Goal: Information Seeking & Learning: Learn about a topic

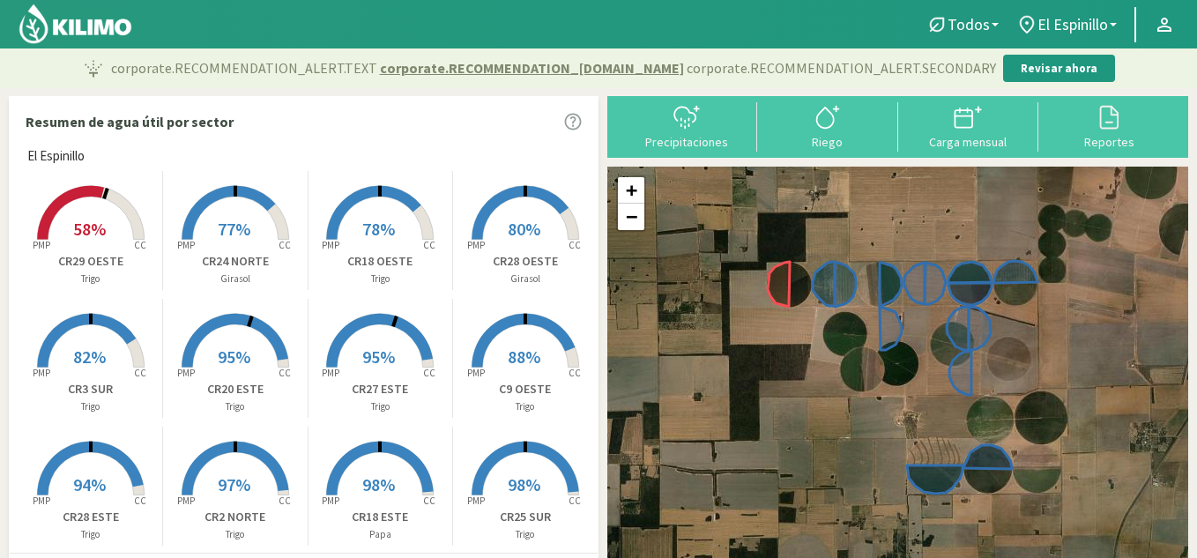
click at [392, 331] on rect at bounding box center [379, 369] width 141 height 141
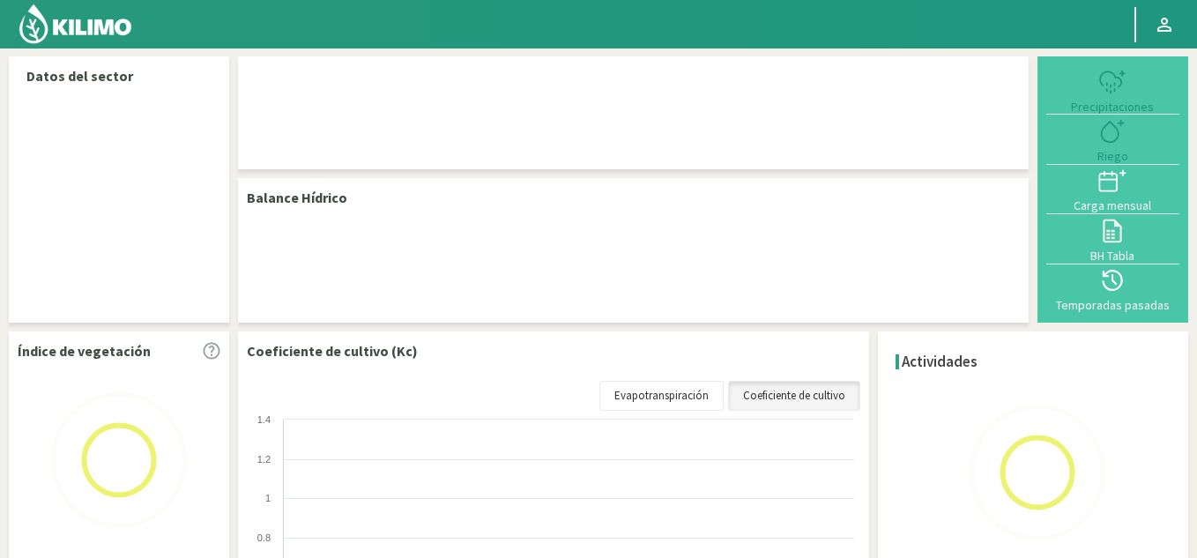
select select "9: Object"
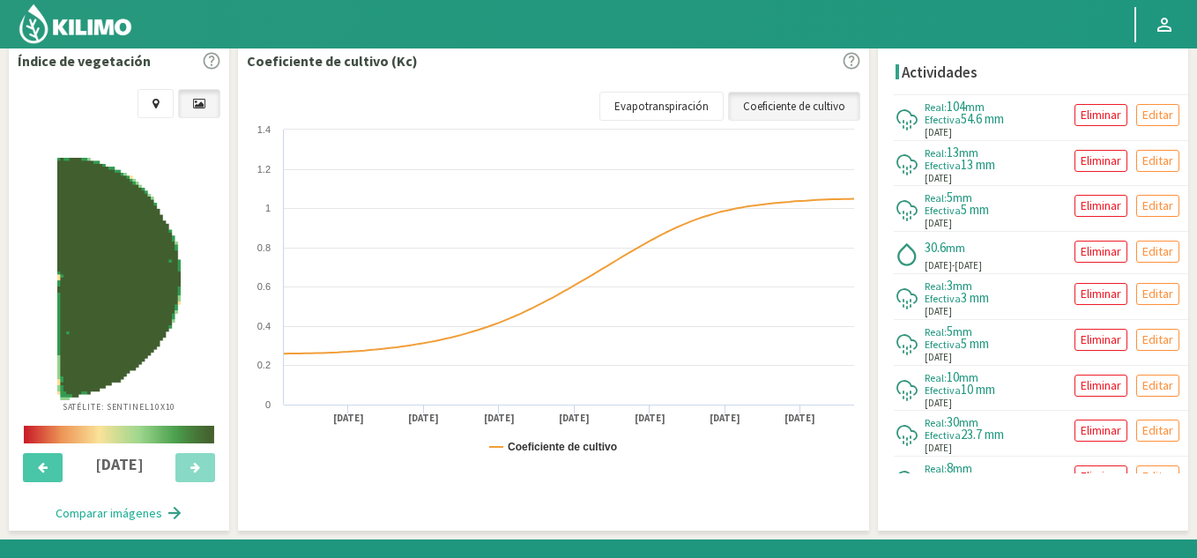
scroll to position [684, 0]
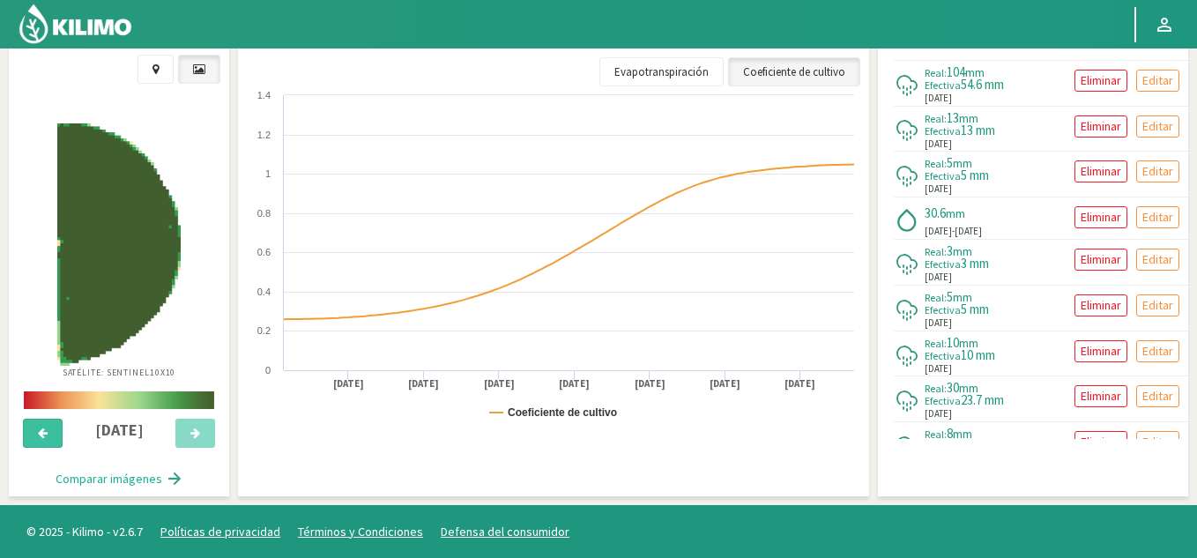
click at [50, 430] on button at bounding box center [43, 434] width 40 height 30
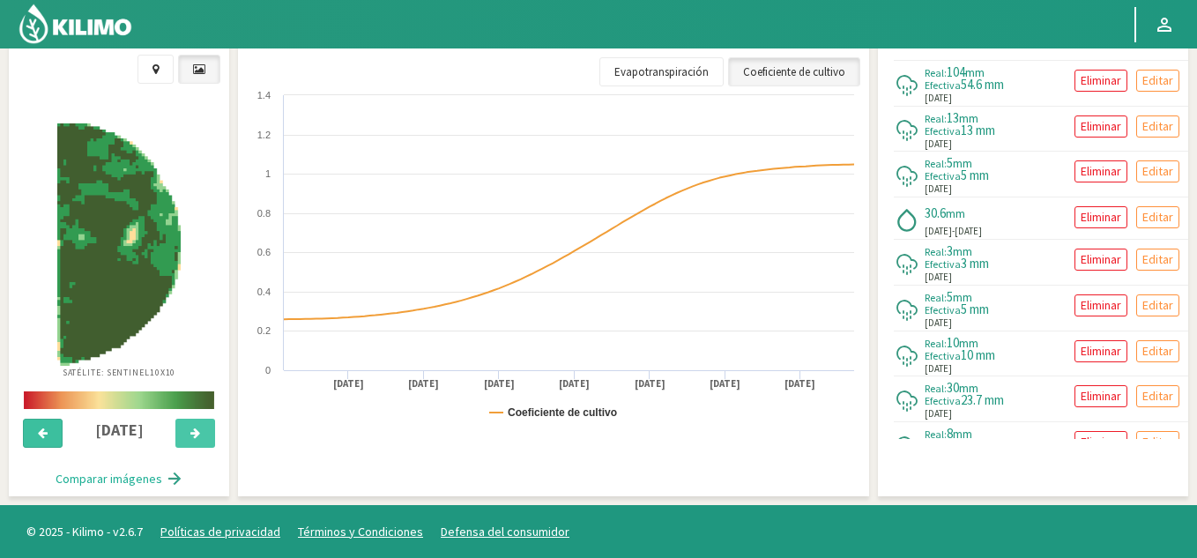
click at [50, 430] on button at bounding box center [43, 434] width 40 height 30
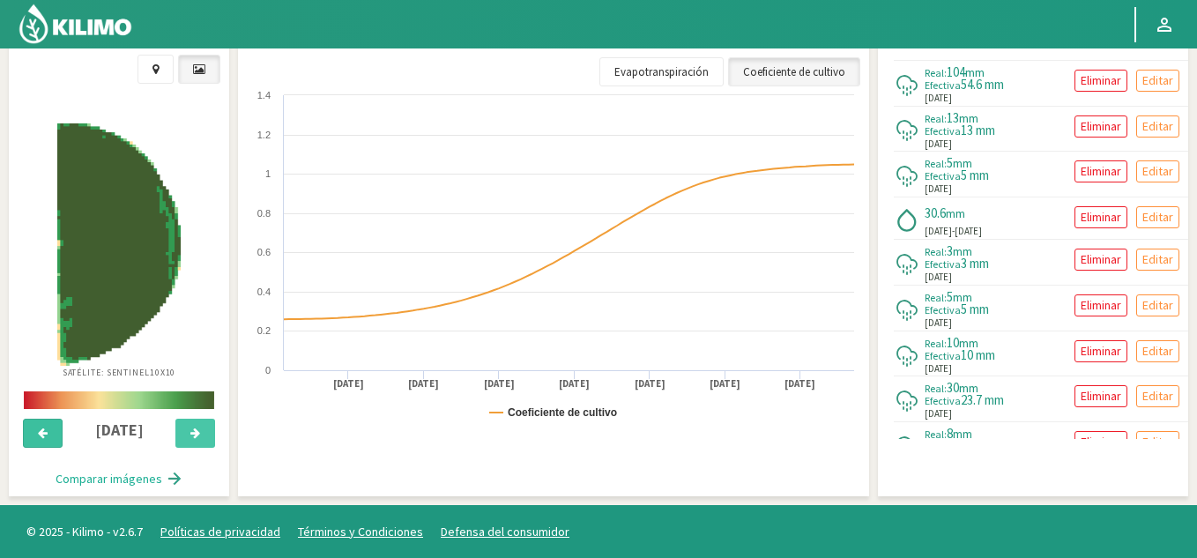
click at [50, 430] on button at bounding box center [43, 434] width 40 height 30
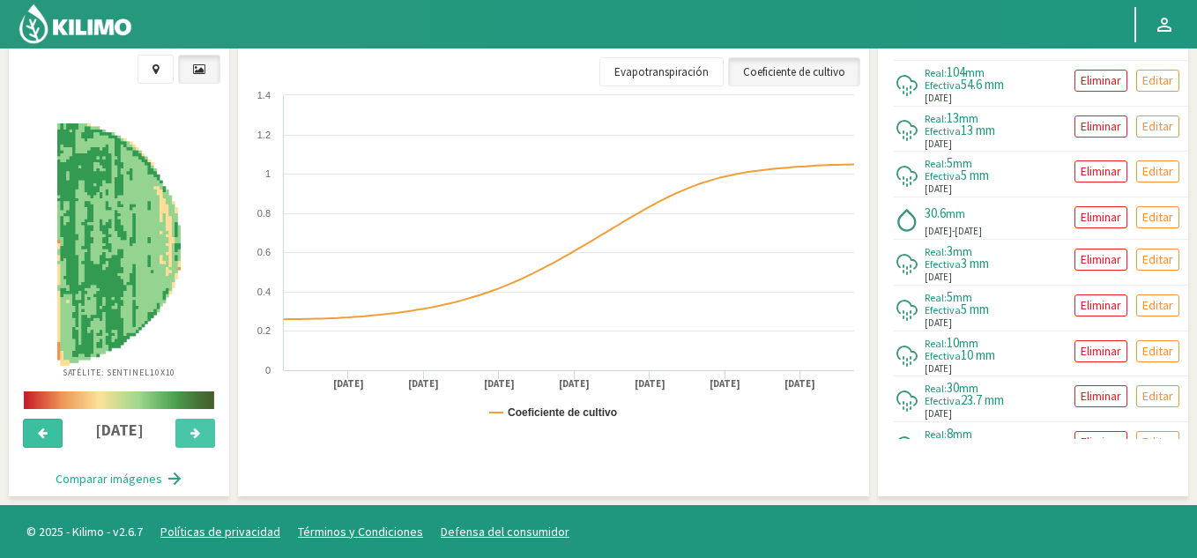
click at [50, 430] on button at bounding box center [43, 434] width 40 height 30
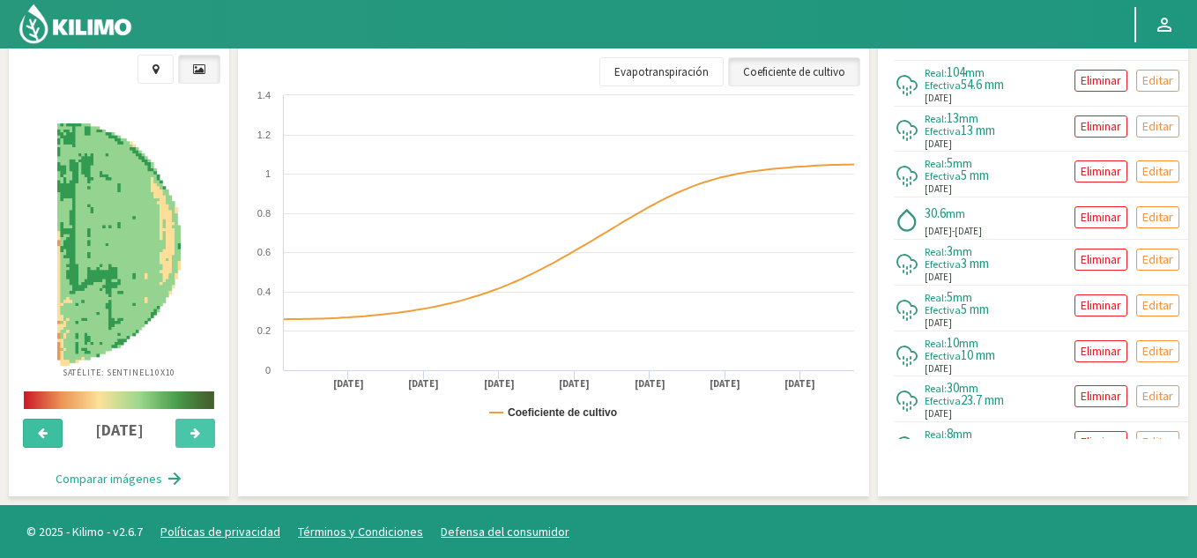
click at [50, 430] on button at bounding box center [43, 434] width 40 height 30
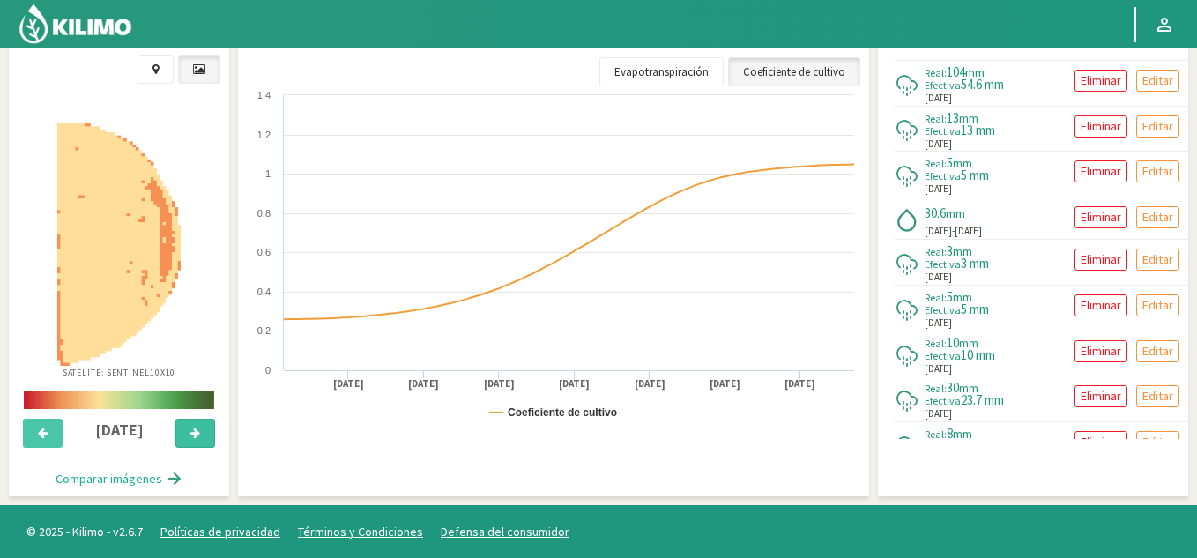
click at [199, 430] on icon at bounding box center [195, 433] width 10 height 11
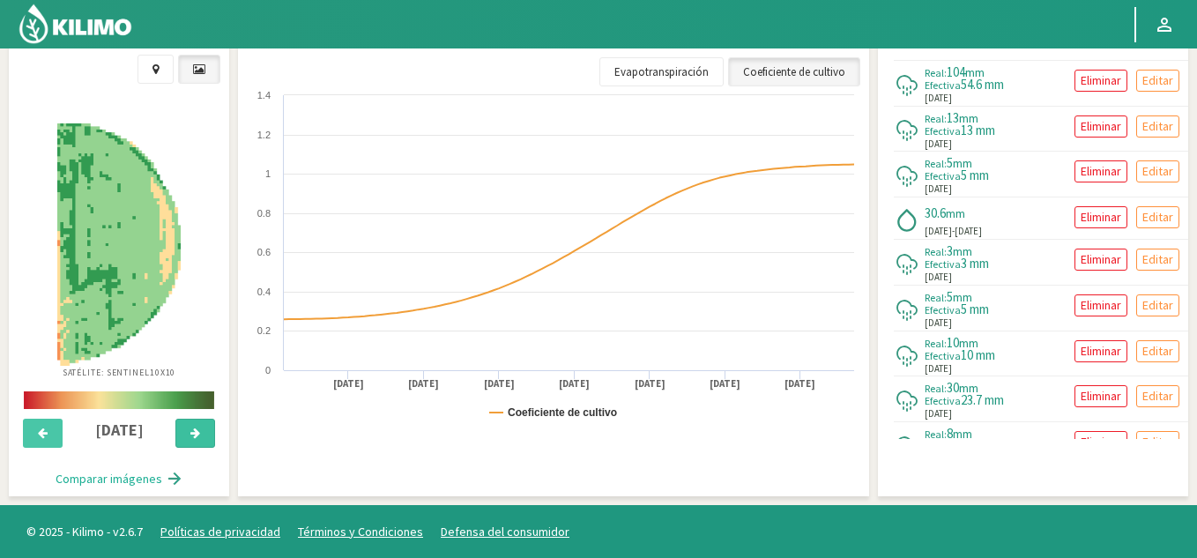
click at [199, 430] on icon at bounding box center [195, 433] width 10 height 11
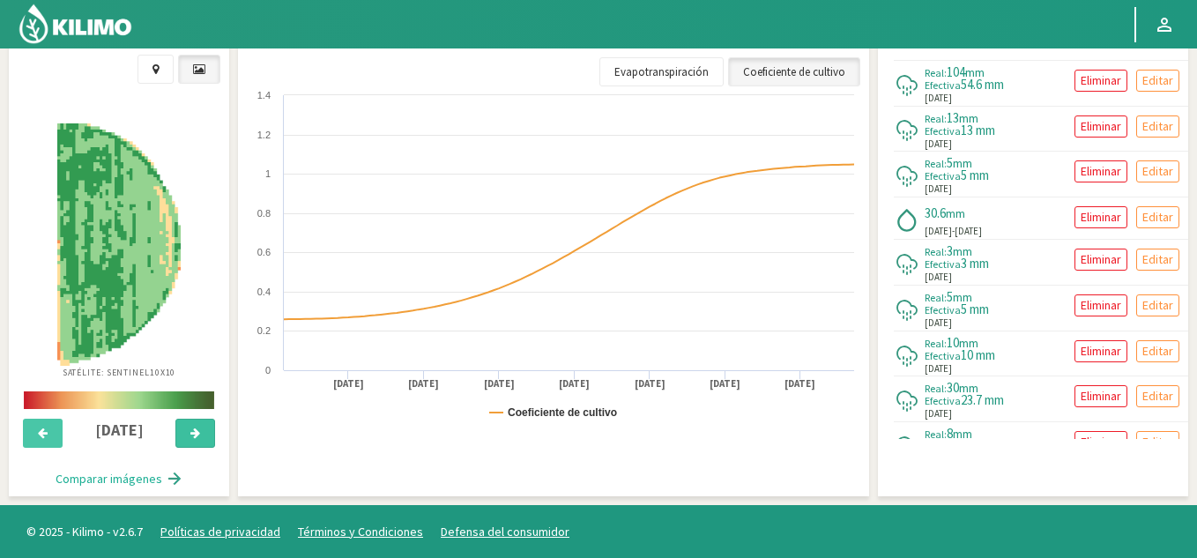
click at [199, 430] on icon at bounding box center [195, 433] width 10 height 11
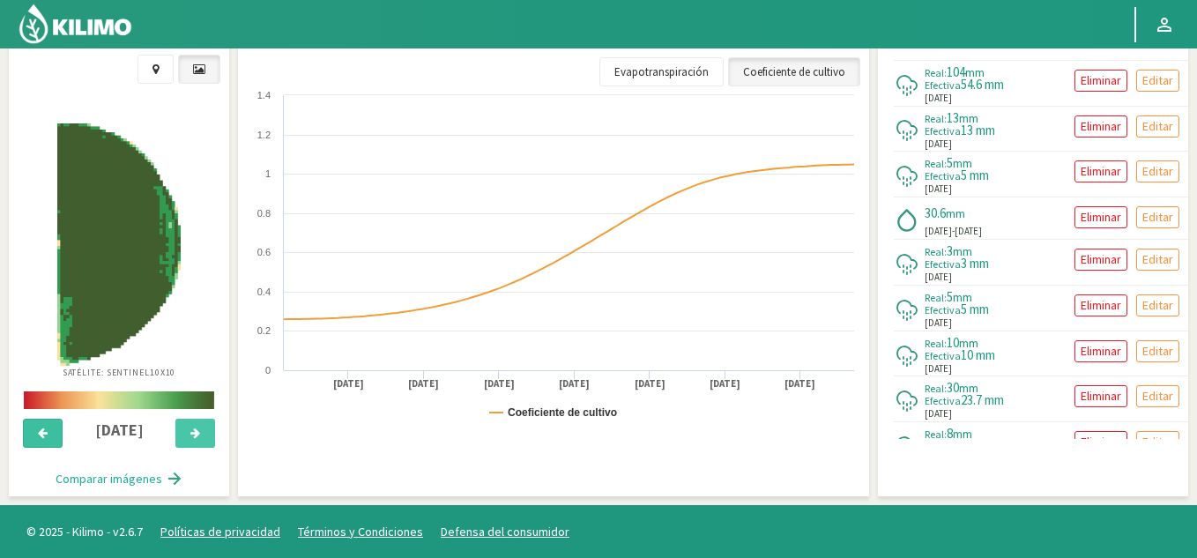
click at [44, 436] on icon at bounding box center [43, 433] width 10 height 11
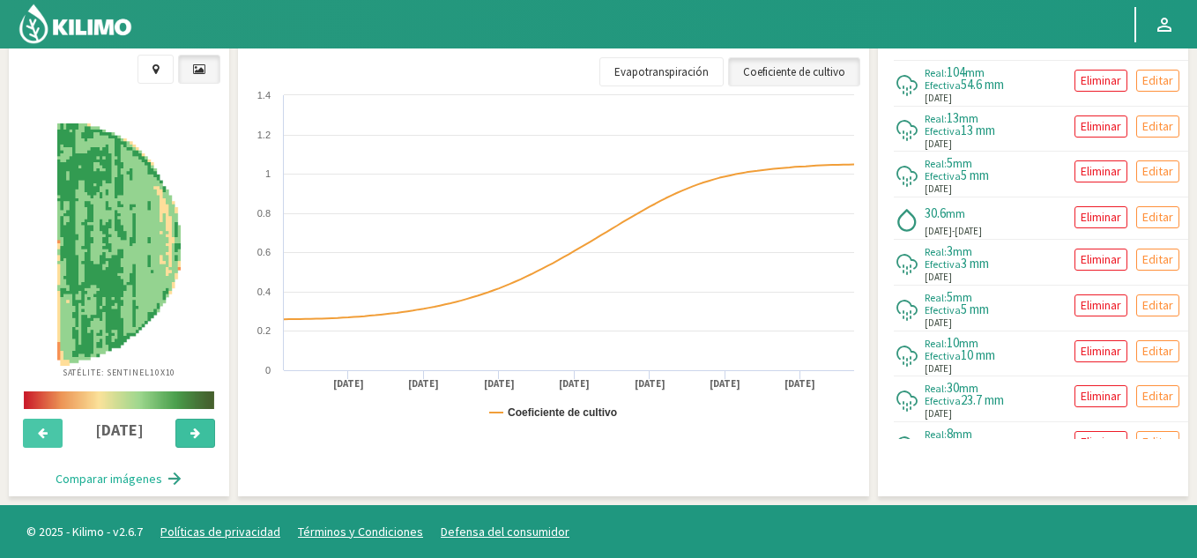
click at [212, 426] on button at bounding box center [195, 434] width 40 height 30
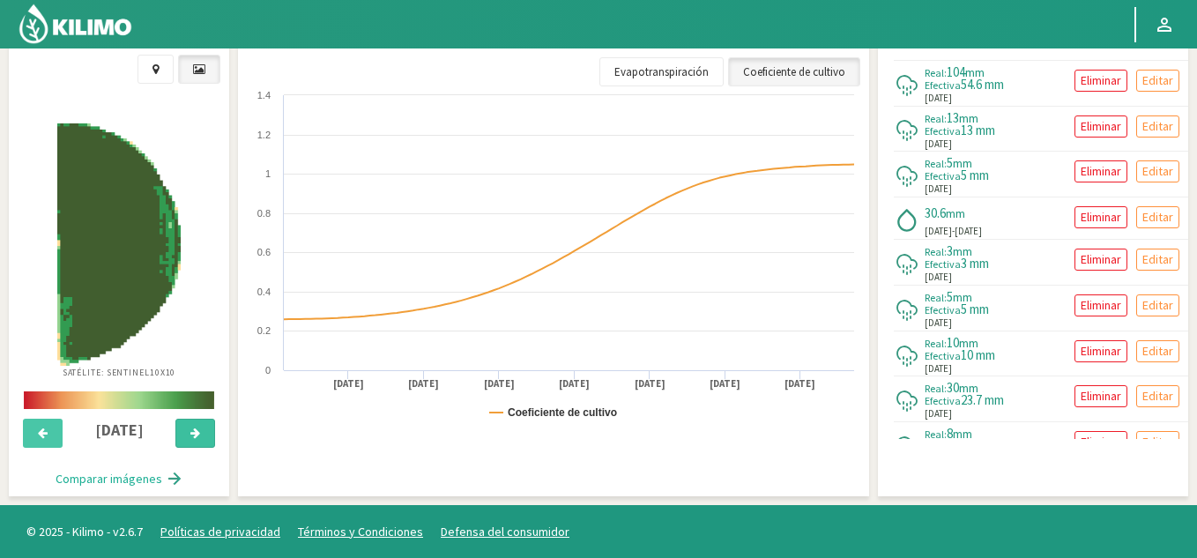
click at [212, 426] on button at bounding box center [195, 434] width 40 height 30
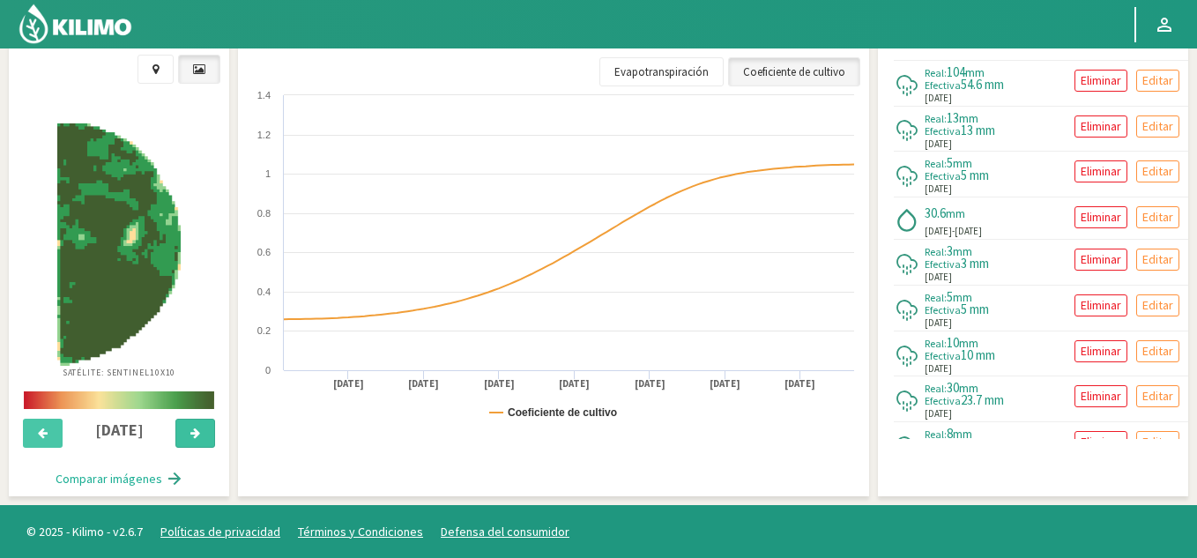
click at [212, 426] on button at bounding box center [195, 434] width 40 height 30
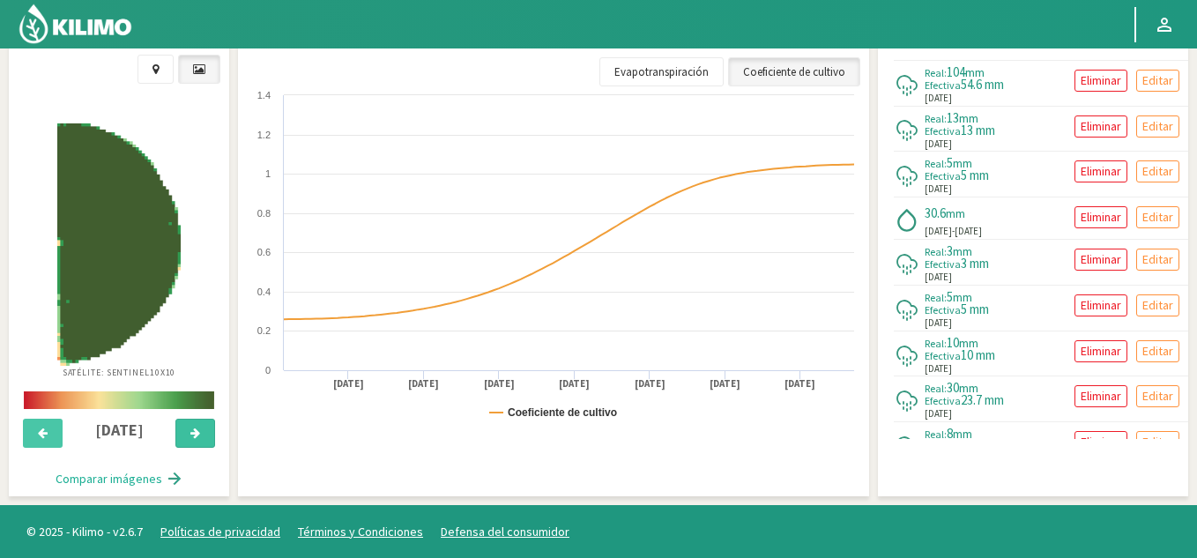
click at [212, 426] on button at bounding box center [195, 434] width 40 height 30
click at [44, 430] on icon at bounding box center [43, 433] width 10 height 11
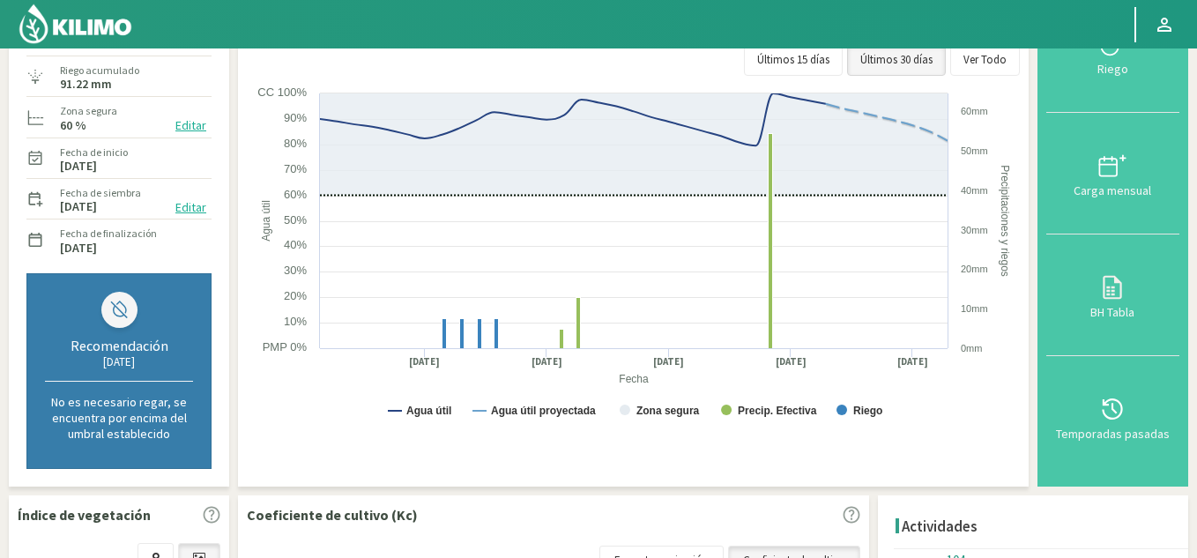
scroll to position [0, 0]
